Goal: Book appointment/travel/reservation

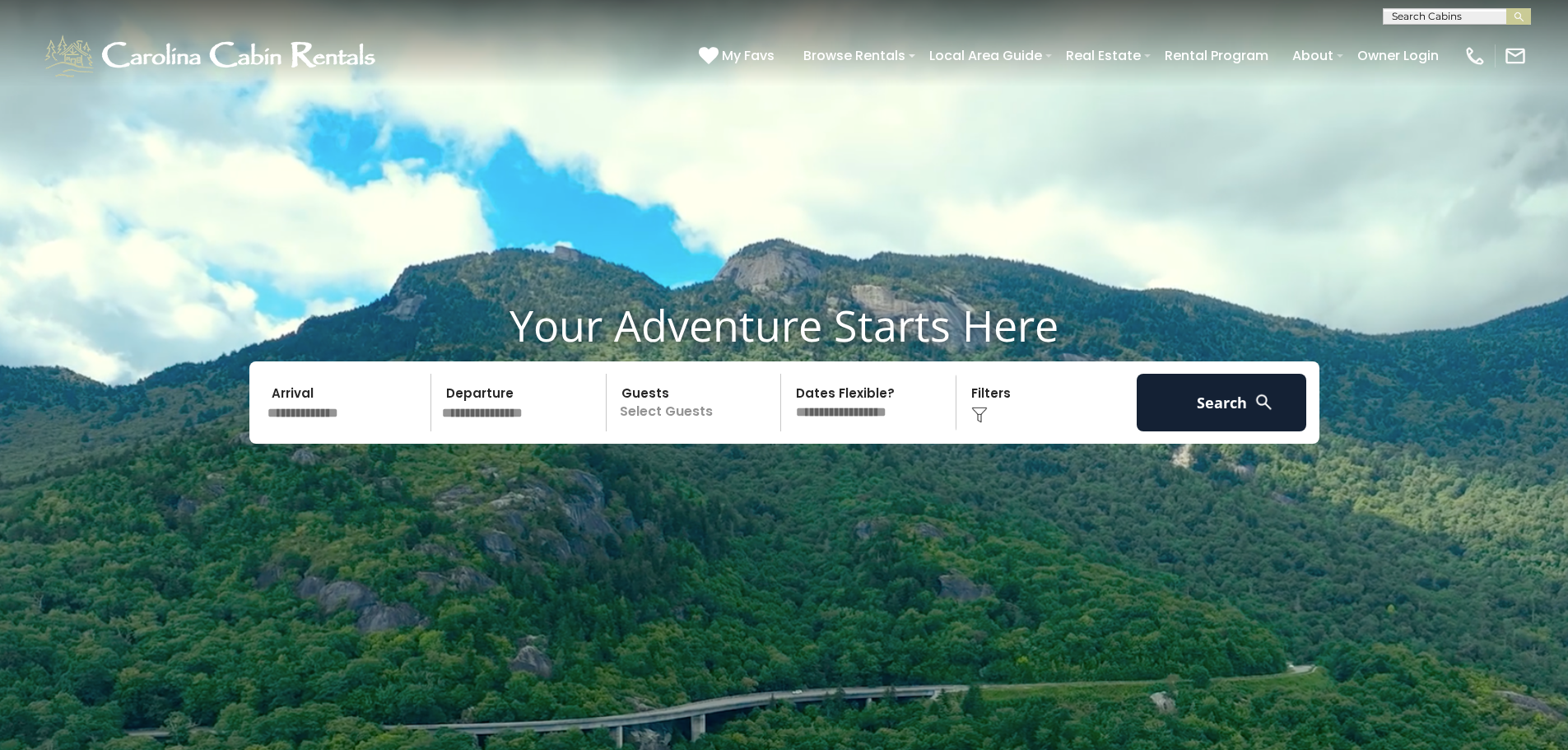
click at [876, 416] on select "**********" at bounding box center [870, 402] width 169 height 57
click at [642, 415] on p "Select Guests" at bounding box center [695, 402] width 169 height 57
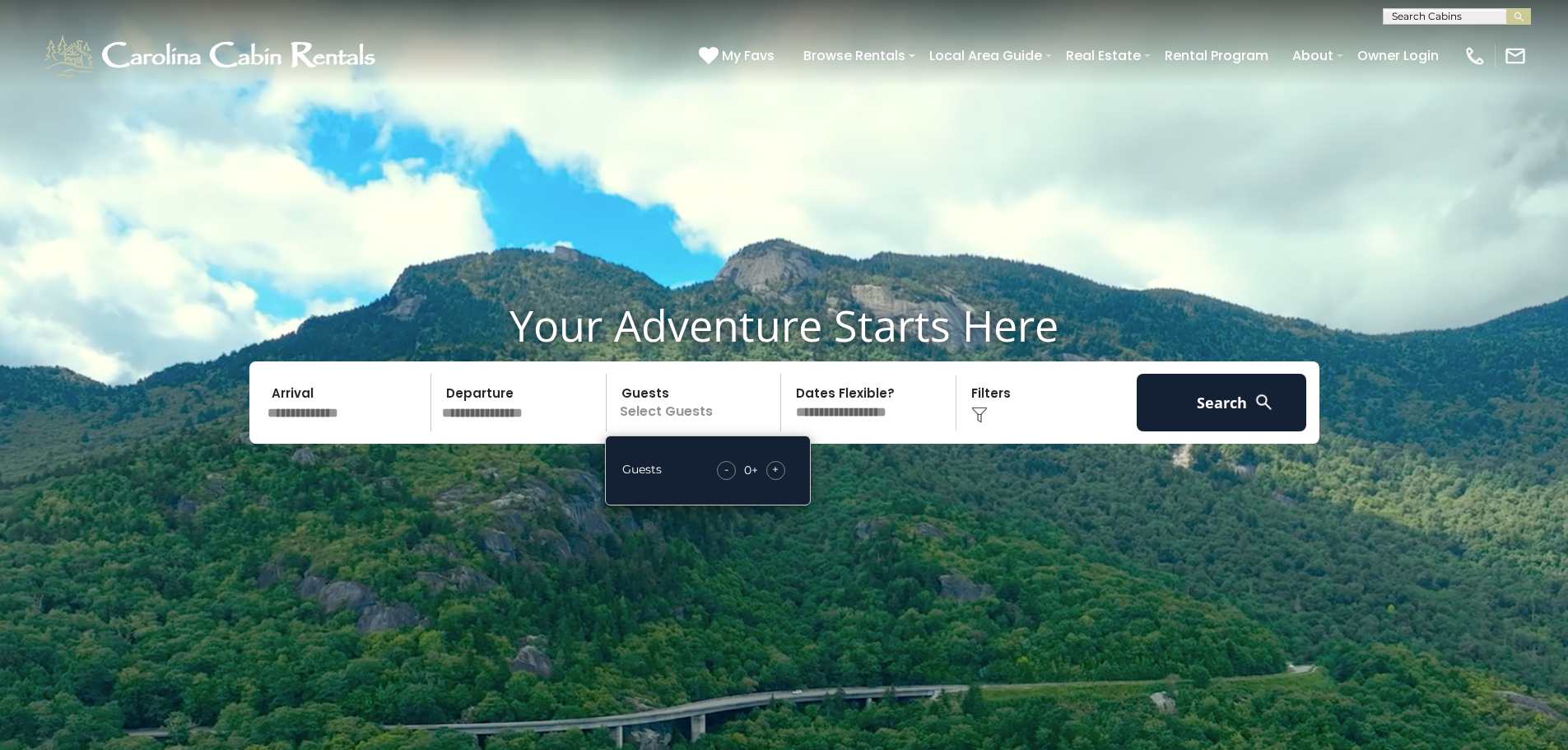
click at [772, 467] on span "+" at bounding box center [775, 469] width 6 height 16
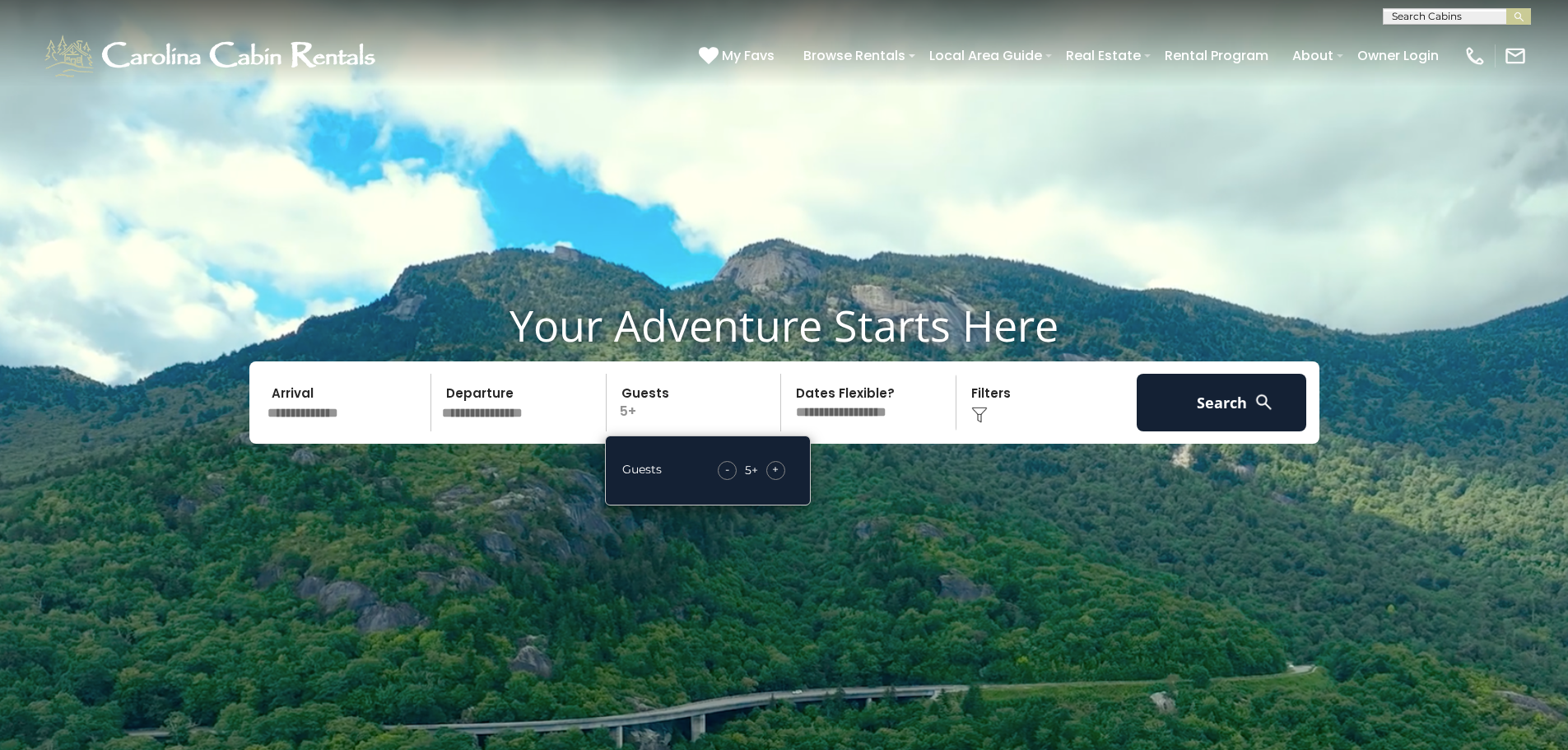
click at [772, 467] on span "+" at bounding box center [775, 469] width 6 height 16
click at [1208, 410] on button "Search" at bounding box center [1222, 402] width 170 height 57
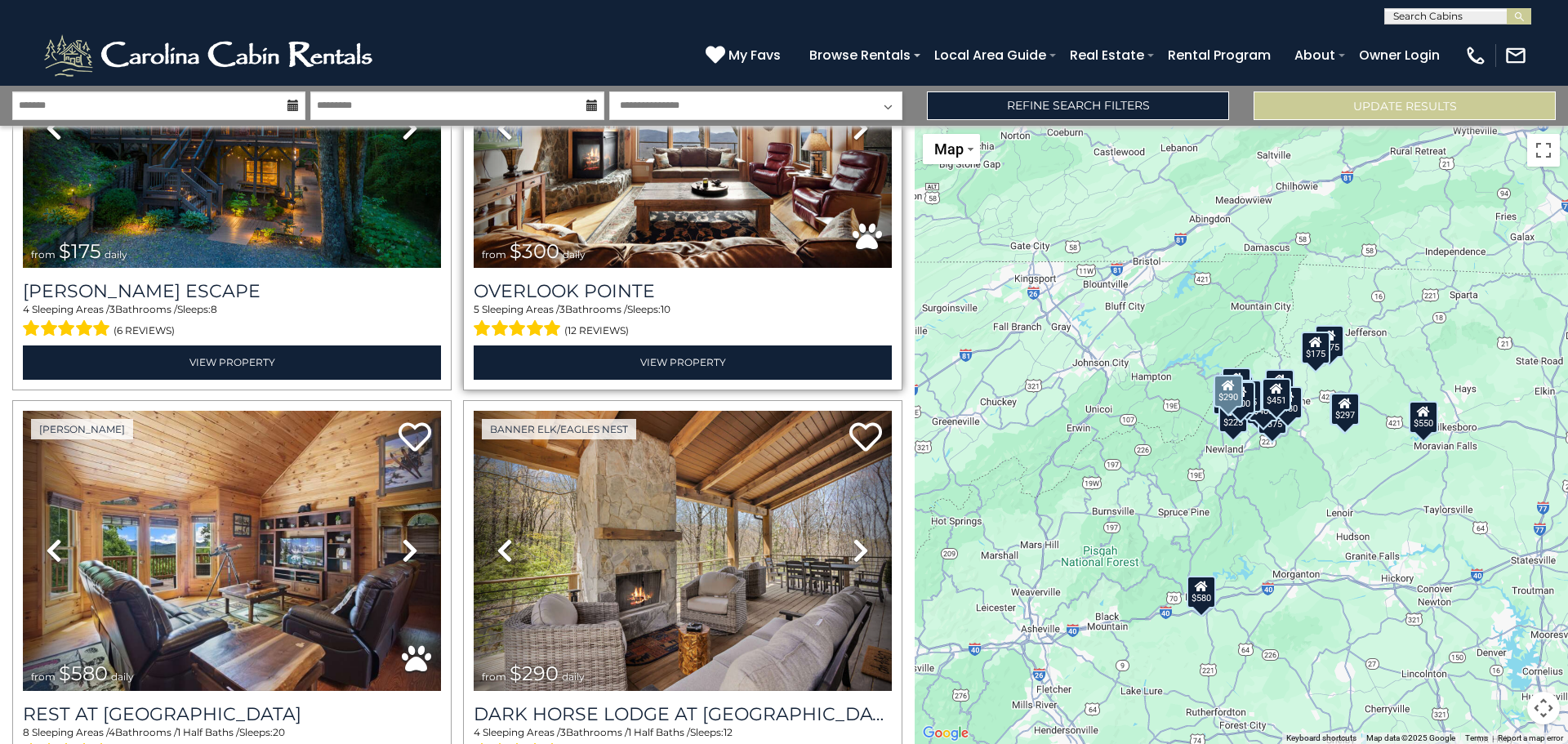
scroll to position [653, 0]
